Goal: Book appointment/travel/reservation

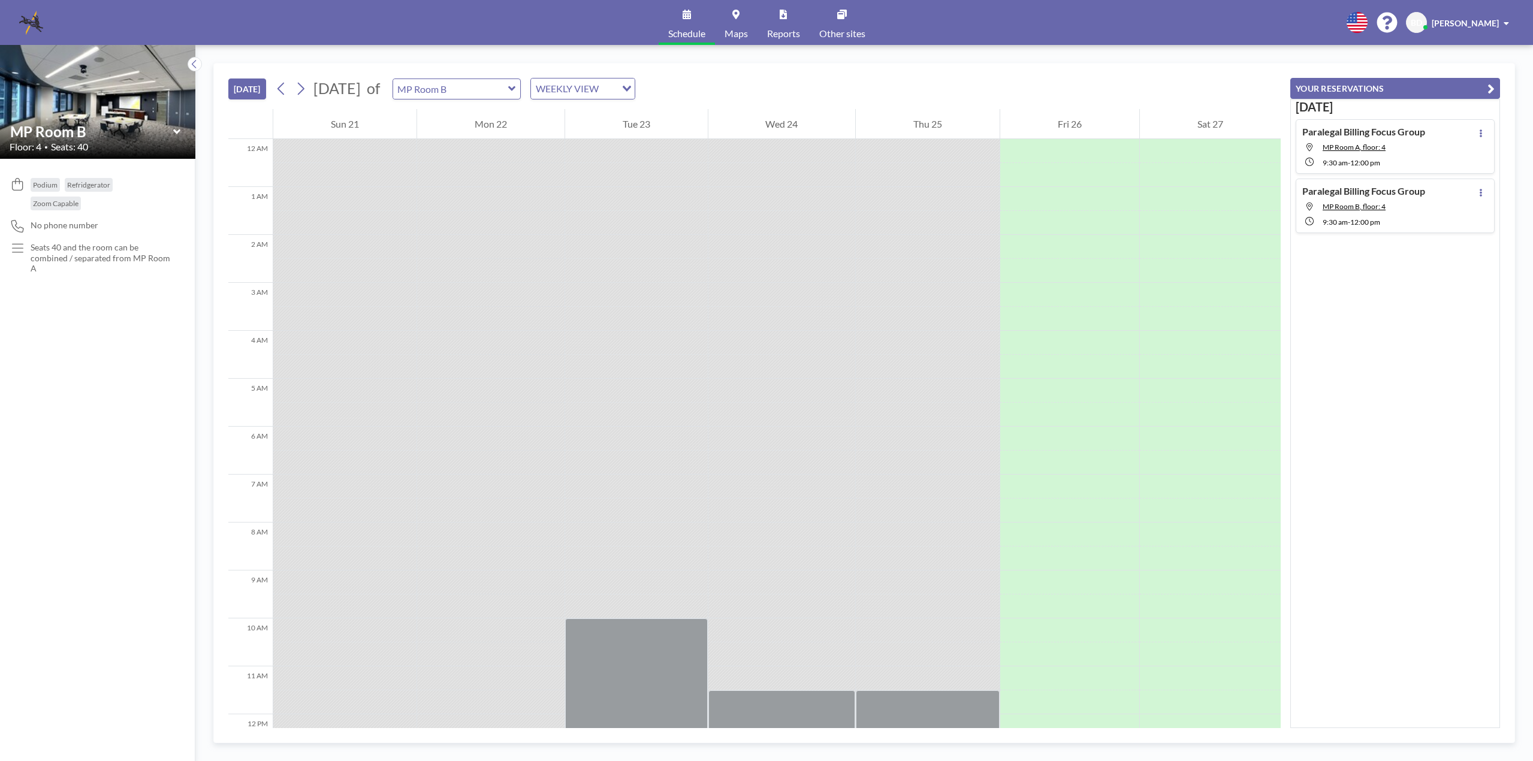
scroll to position [568, 0]
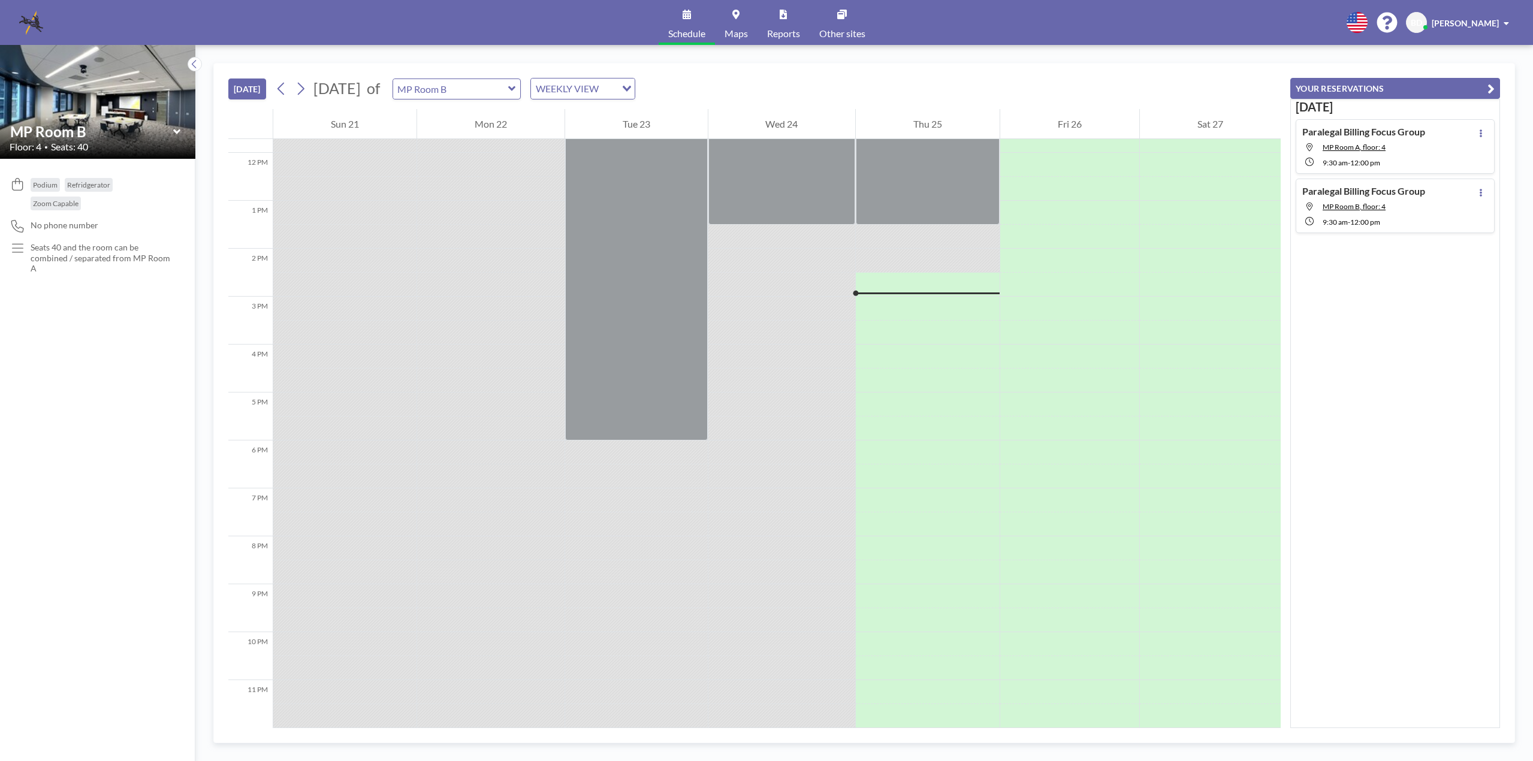
click at [912, 275] on div at bounding box center [928, 285] width 144 height 24
click at [906, 302] on div at bounding box center [928, 309] width 144 height 24
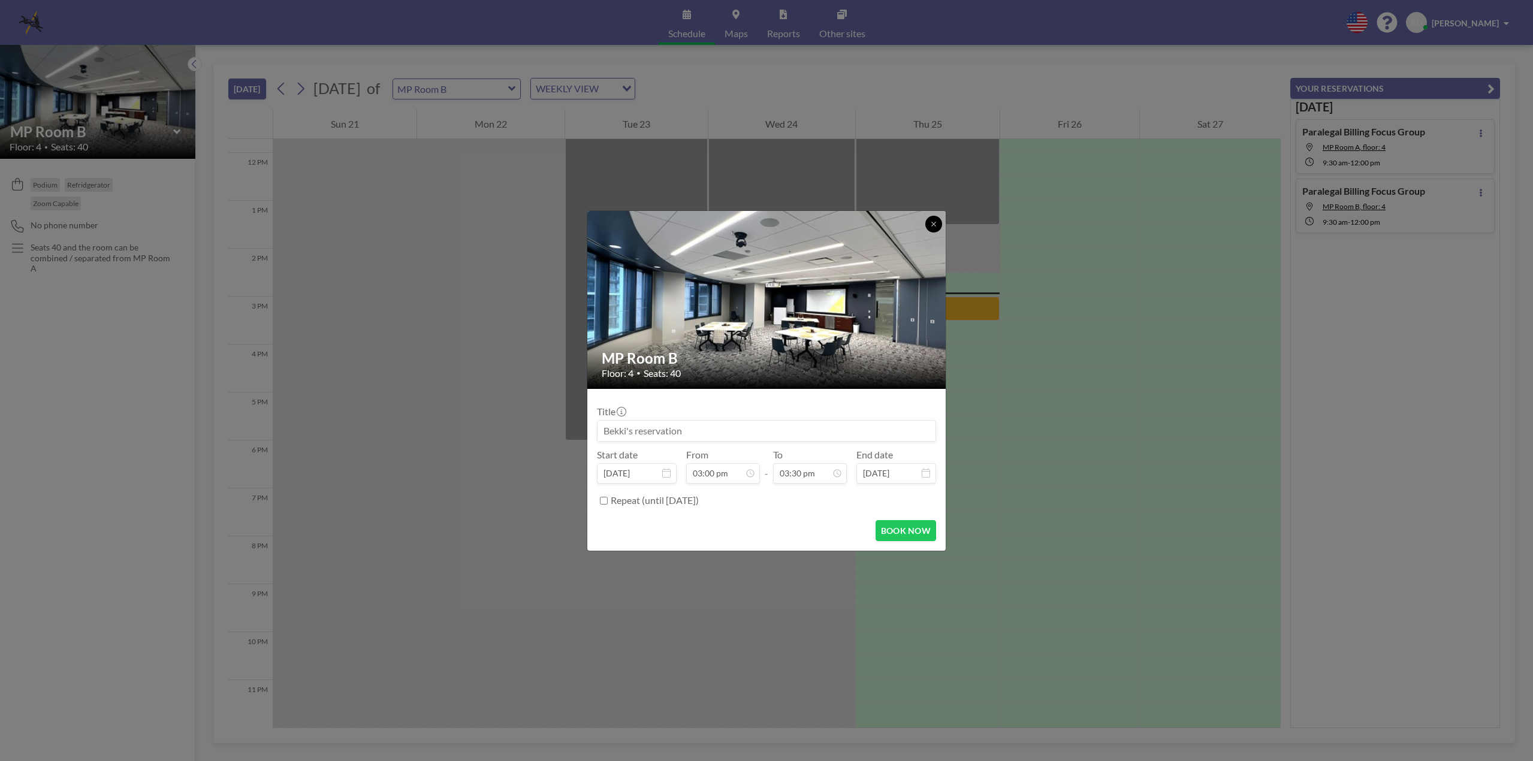
click at [928, 222] on button at bounding box center [933, 224] width 17 height 17
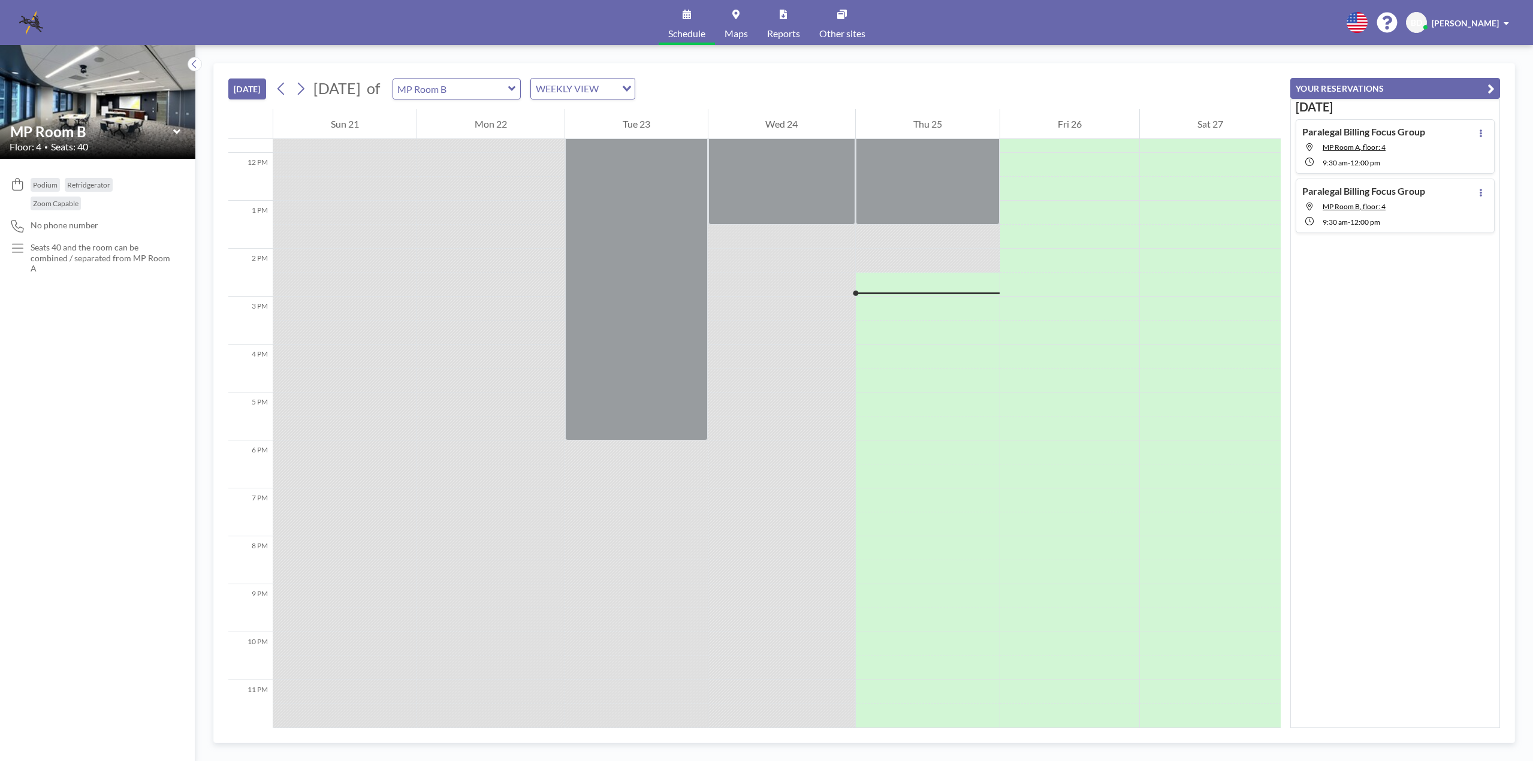
click at [515, 89] on icon at bounding box center [511, 88] width 7 height 5
type input "[GEOGRAPHIC_DATA]"
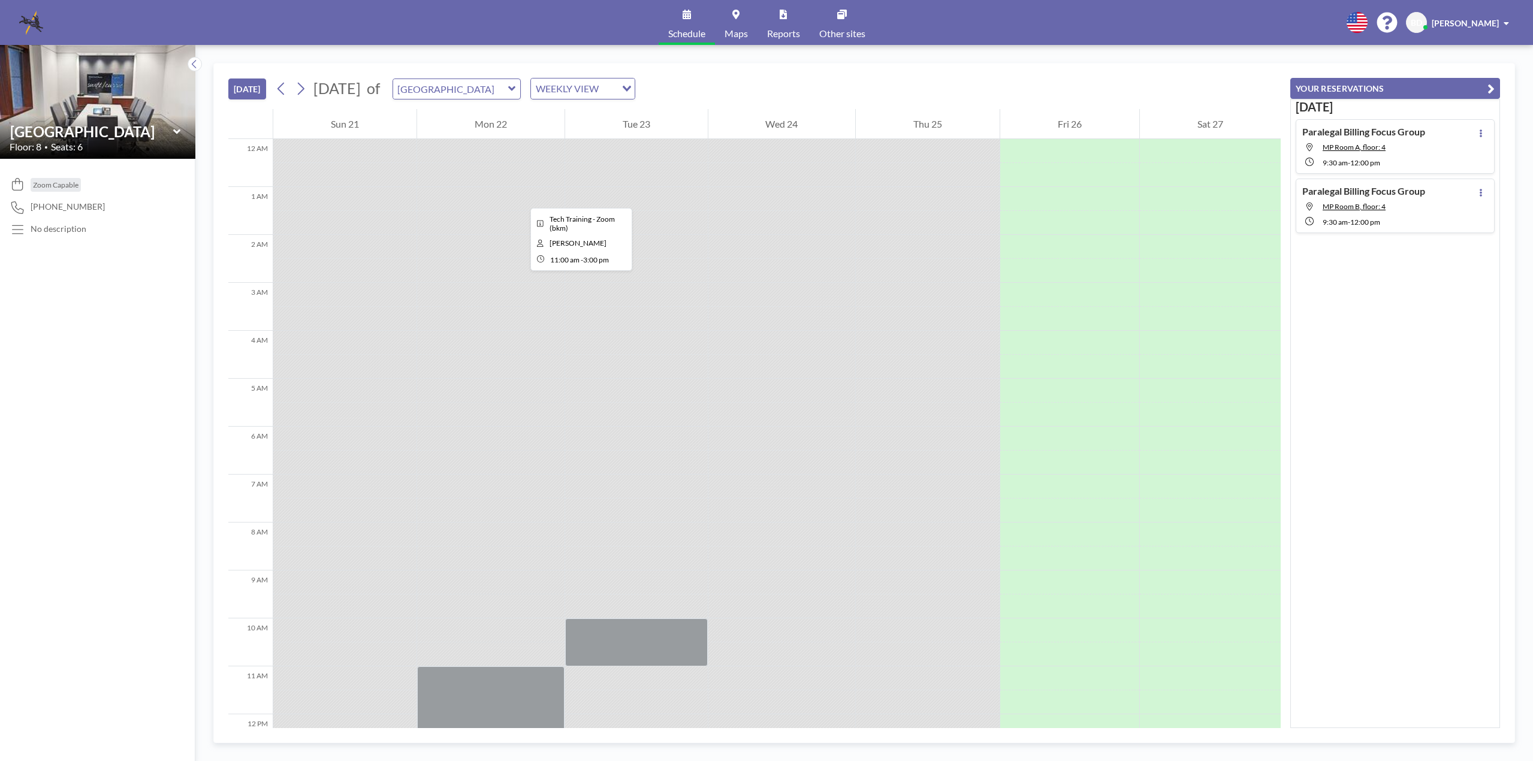
scroll to position [568, 0]
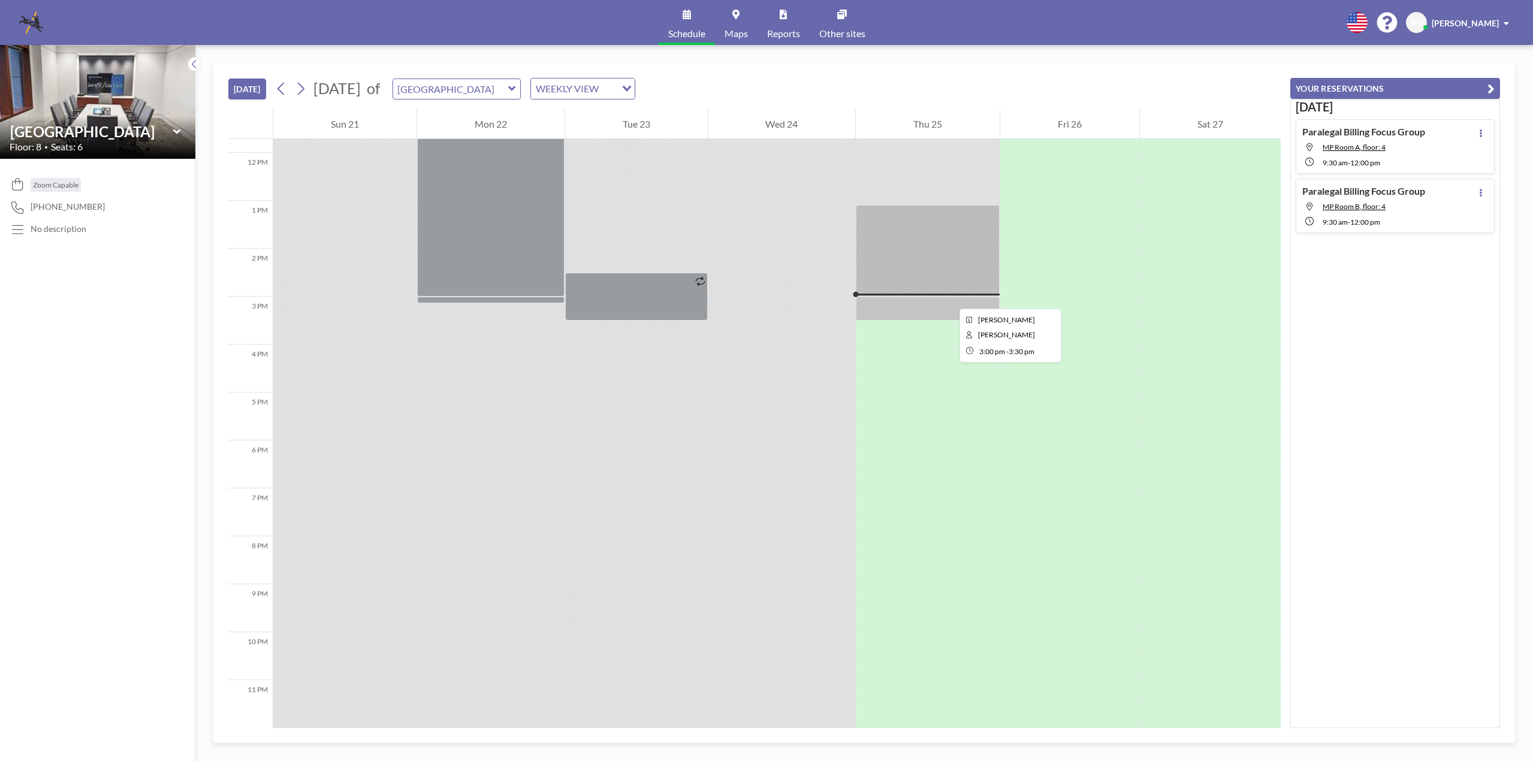
click at [950, 298] on div at bounding box center [928, 309] width 144 height 24
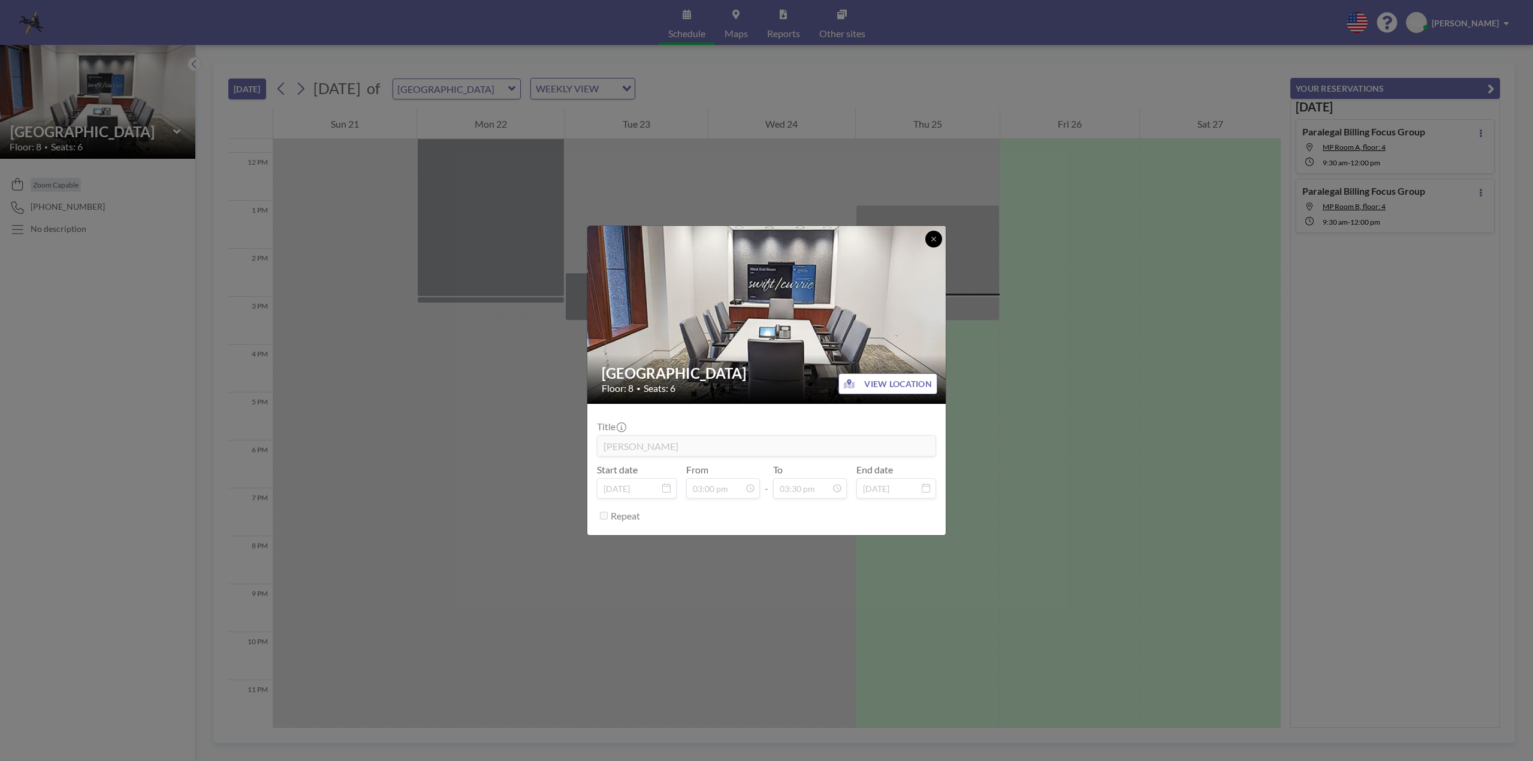
click at [931, 243] on button at bounding box center [933, 239] width 17 height 17
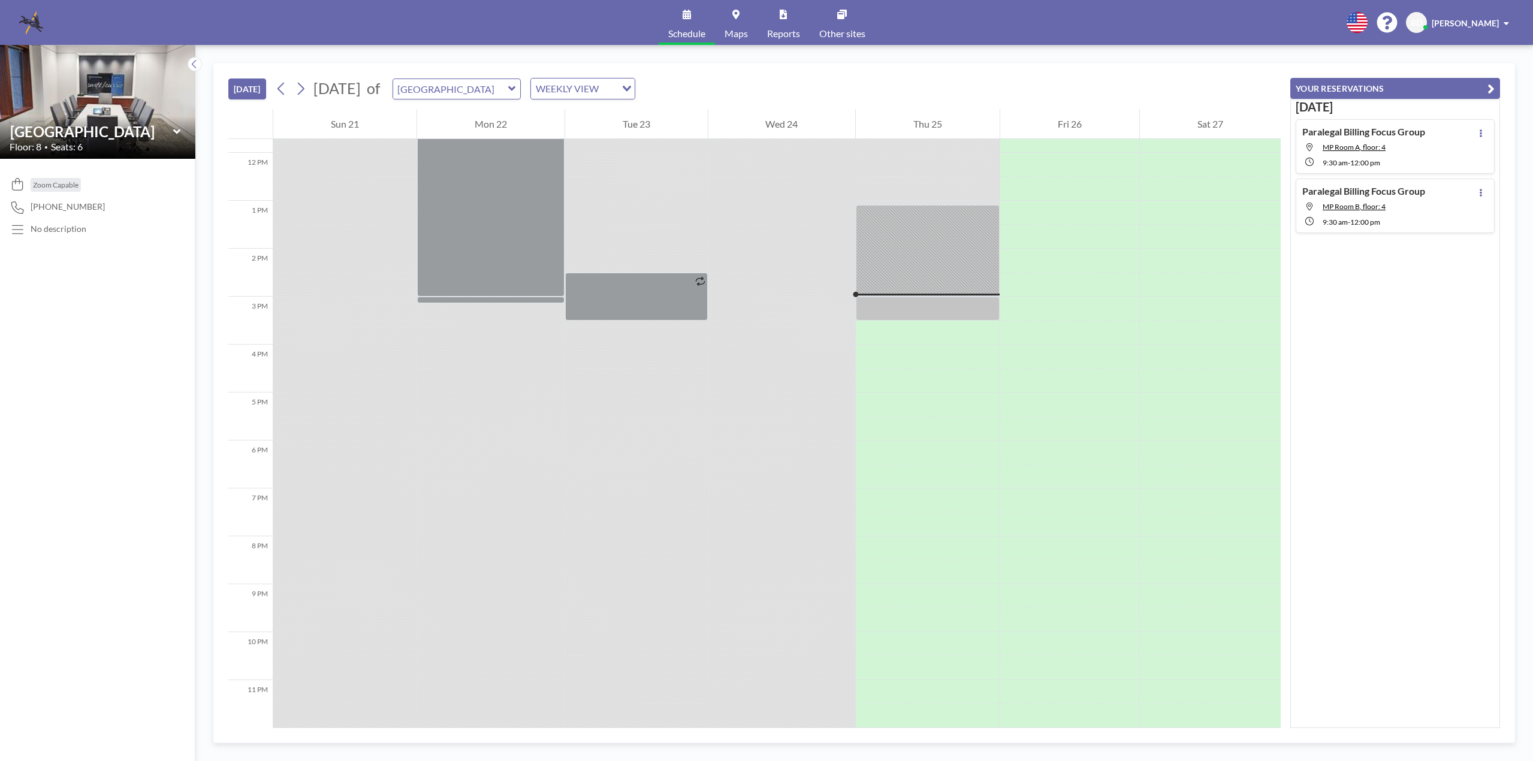
click at [521, 82] on div "[GEOGRAPHIC_DATA]" at bounding box center [457, 89] width 129 height 21
click at [516, 86] on icon at bounding box center [512, 89] width 8 height 12
type input "[PERSON_NAME][GEOGRAPHIC_DATA]"
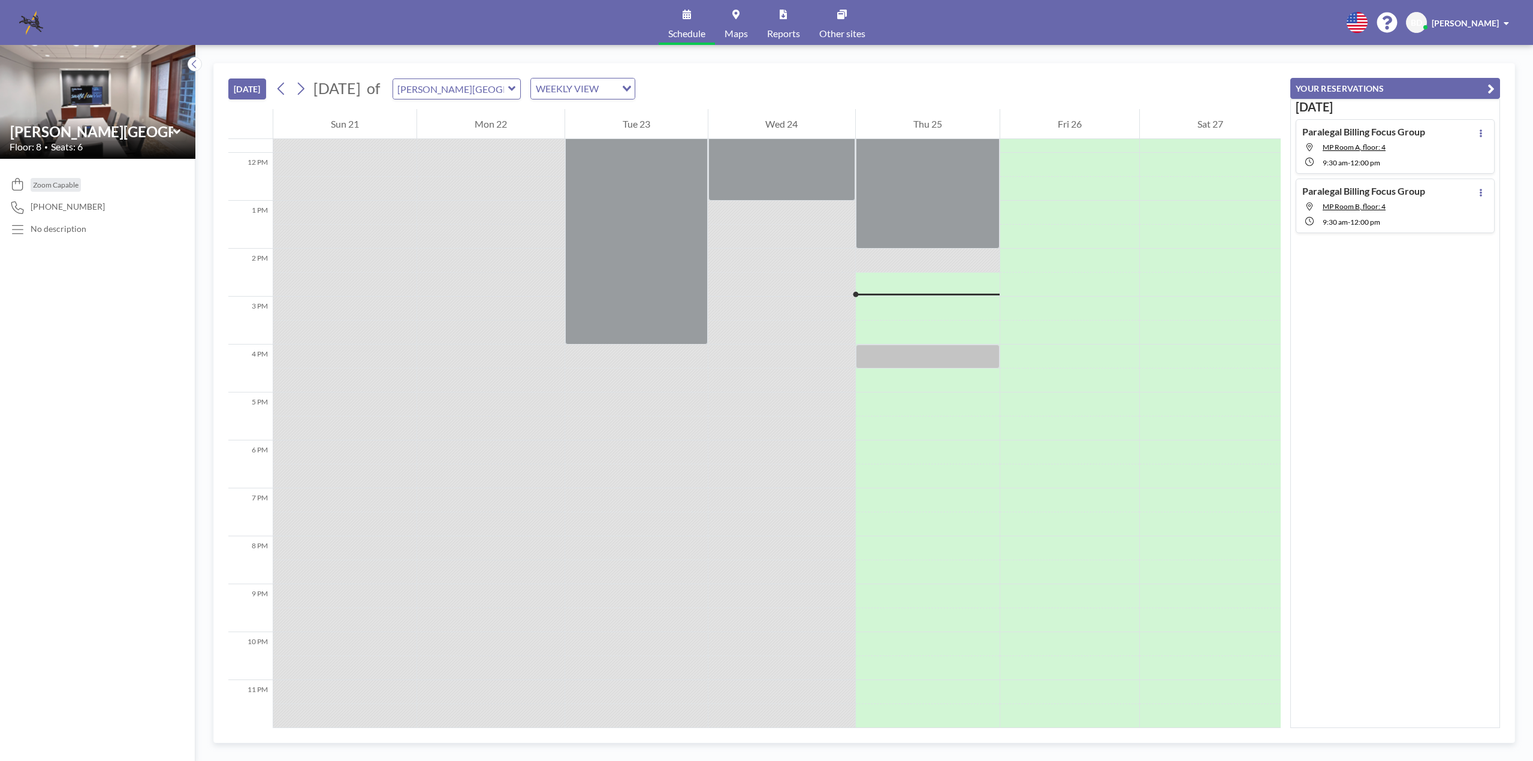
click at [942, 278] on div at bounding box center [928, 285] width 144 height 24
drag, startPoint x: 937, startPoint y: 305, endPoint x: 931, endPoint y: 306, distance: 6.1
click at [931, 306] on div at bounding box center [928, 309] width 144 height 24
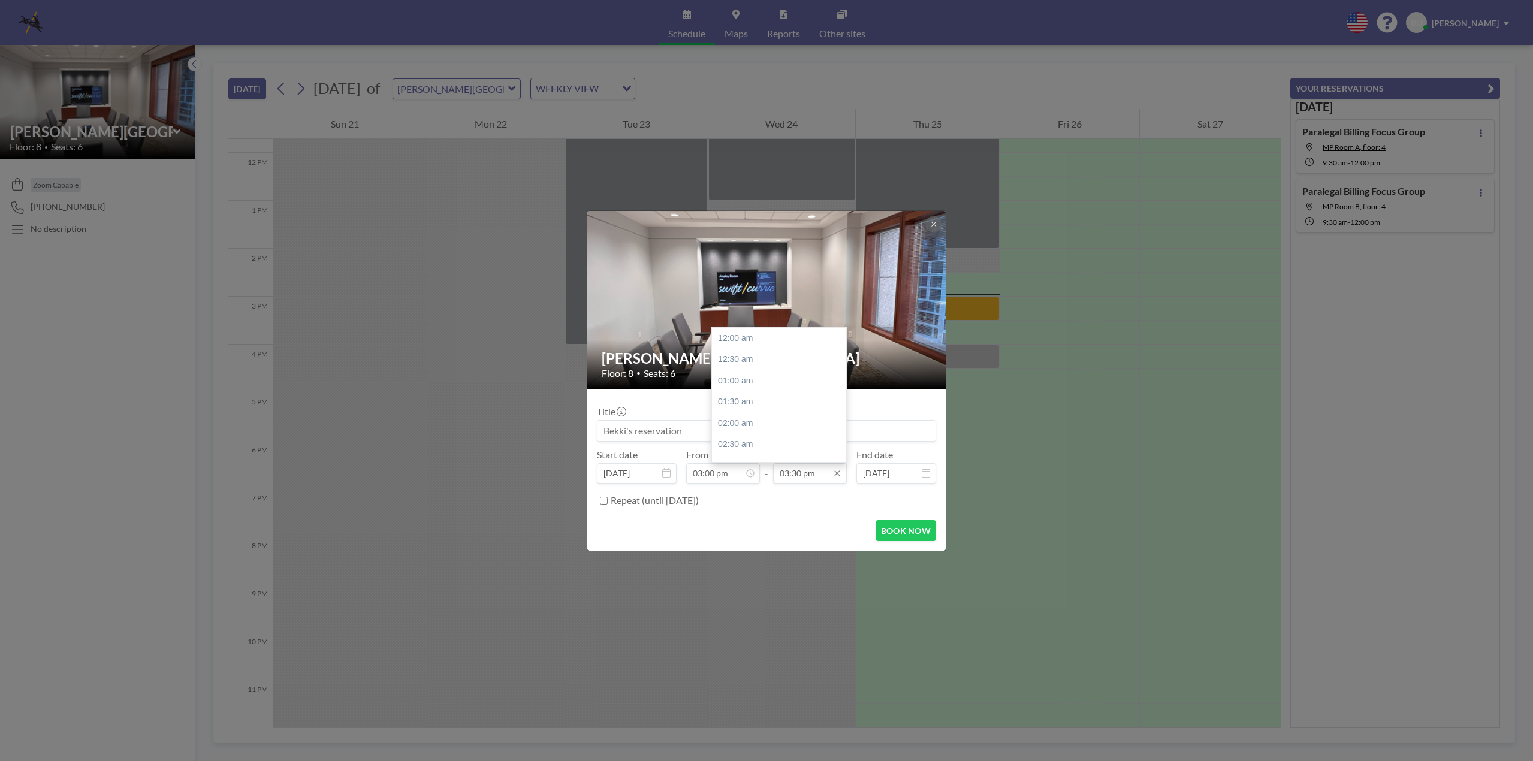
scroll to position [661, 0]
click at [753, 360] on div "04:00 pm" at bounding box center [782, 360] width 140 height 22
type input "04:00 pm"
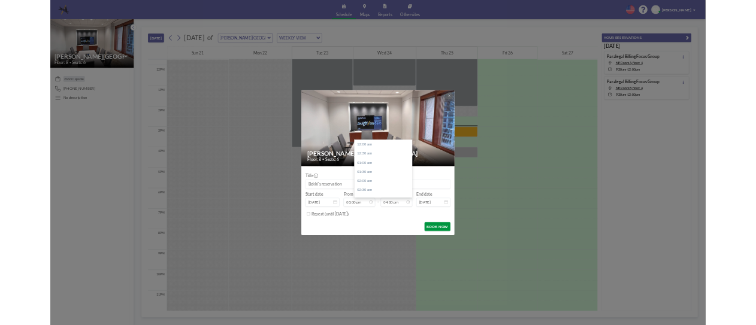
scroll to position [683, 0]
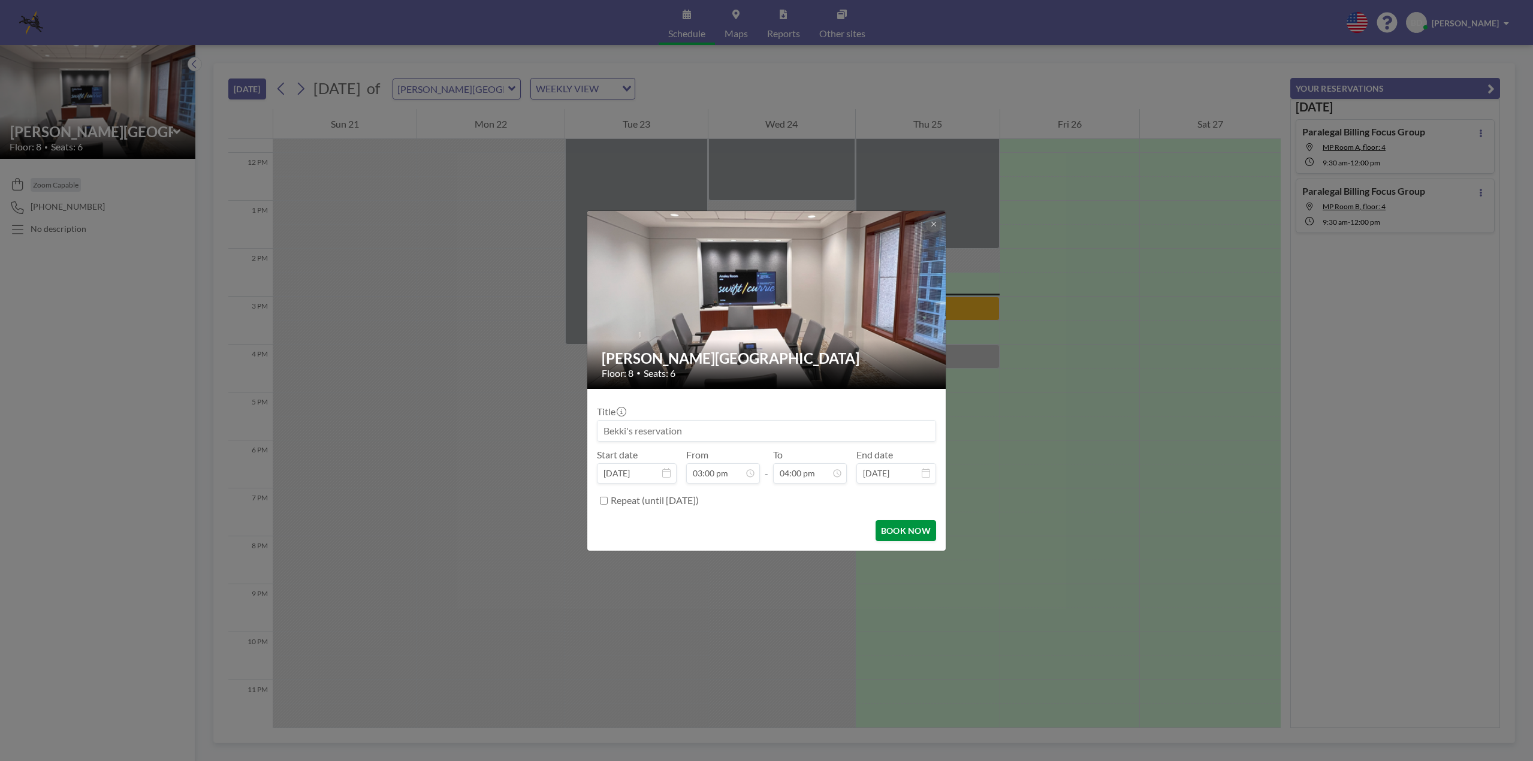
click at [896, 525] on button "BOOK NOW" at bounding box center [906, 530] width 61 height 21
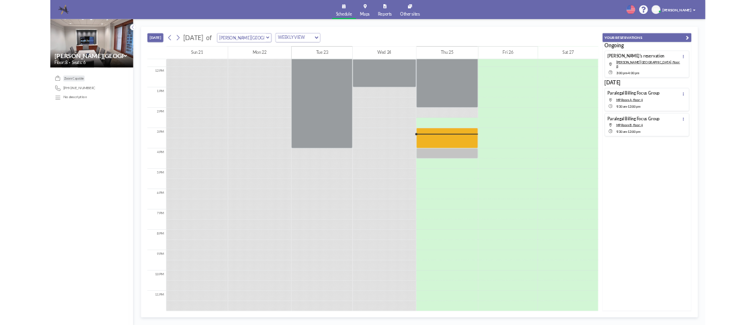
scroll to position [563, 0]
